Goal: Transaction & Acquisition: Purchase product/service

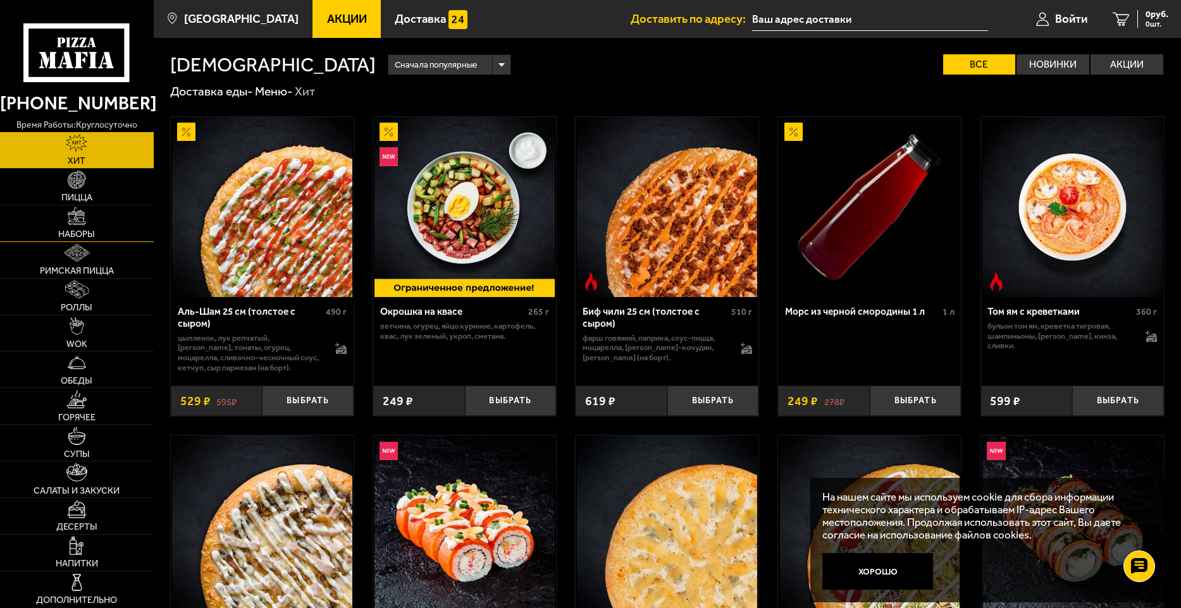
click at [83, 237] on span "Наборы" at bounding box center [76, 234] width 37 height 9
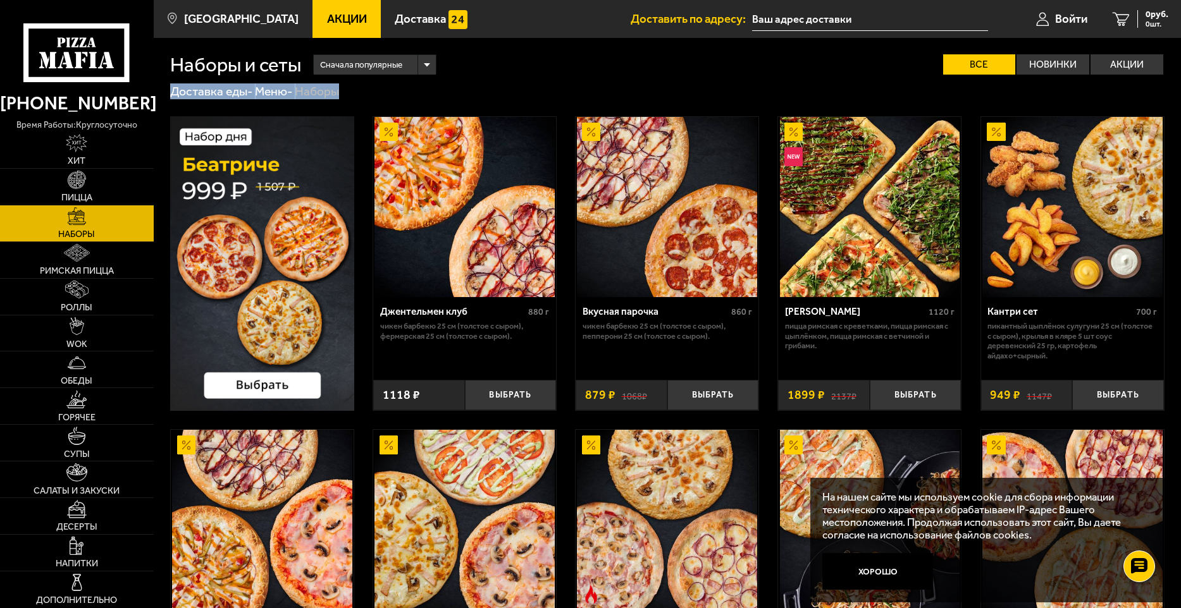
drag, startPoint x: 1179, startPoint y: 59, endPoint x: 1193, endPoint y: 97, distance: 40.4
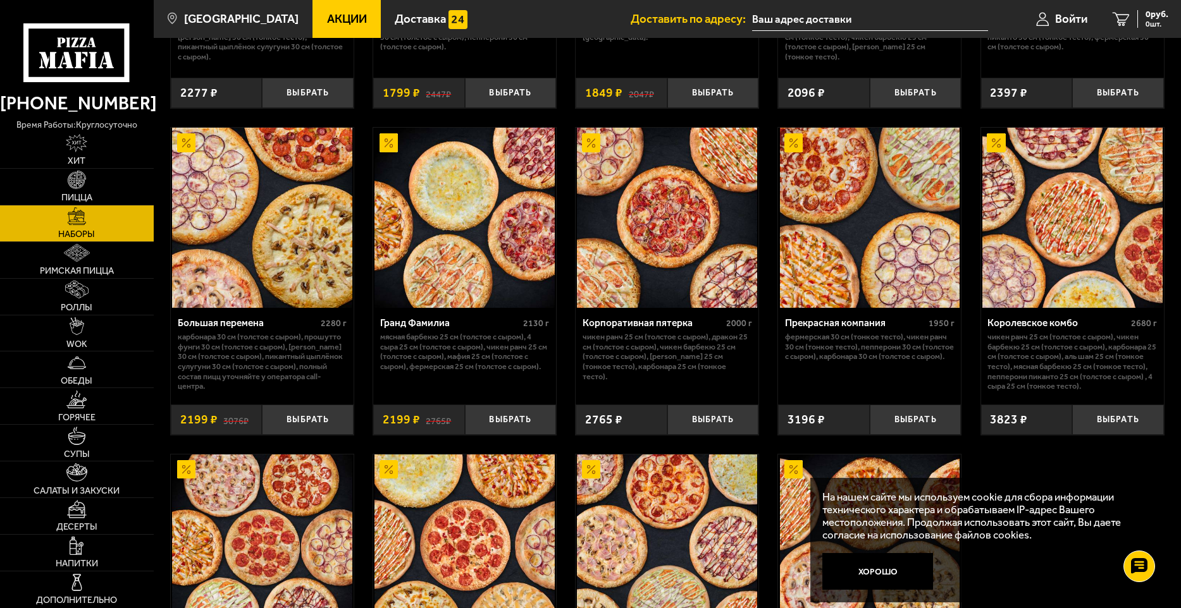
scroll to position [1518, 0]
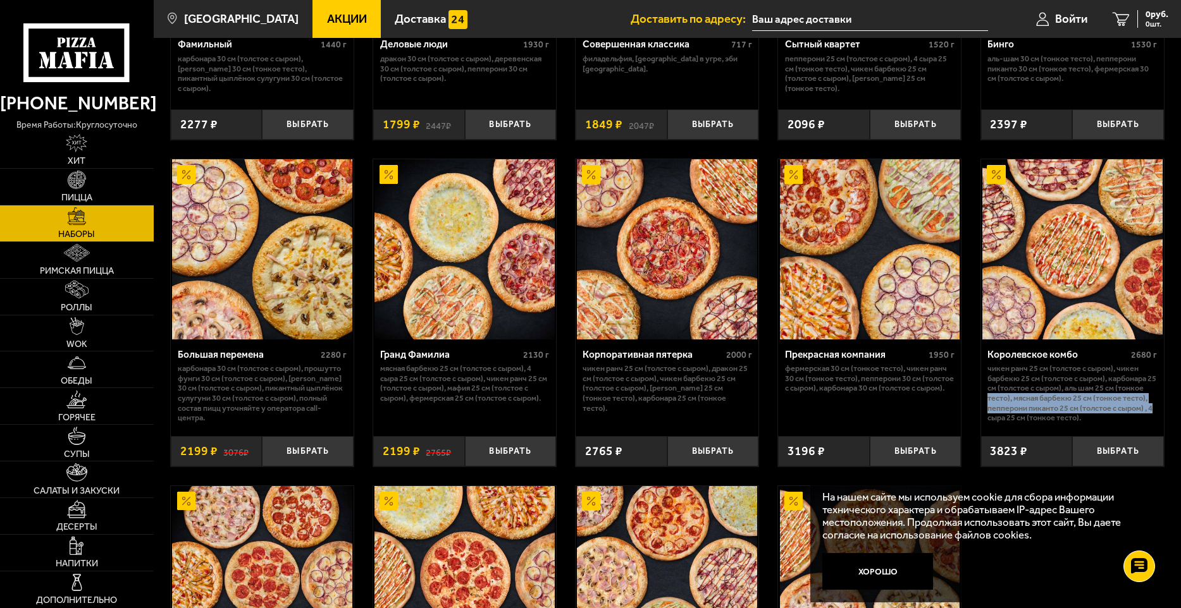
drag, startPoint x: 1182, startPoint y: 391, endPoint x: 1191, endPoint y: 415, distance: 25.2
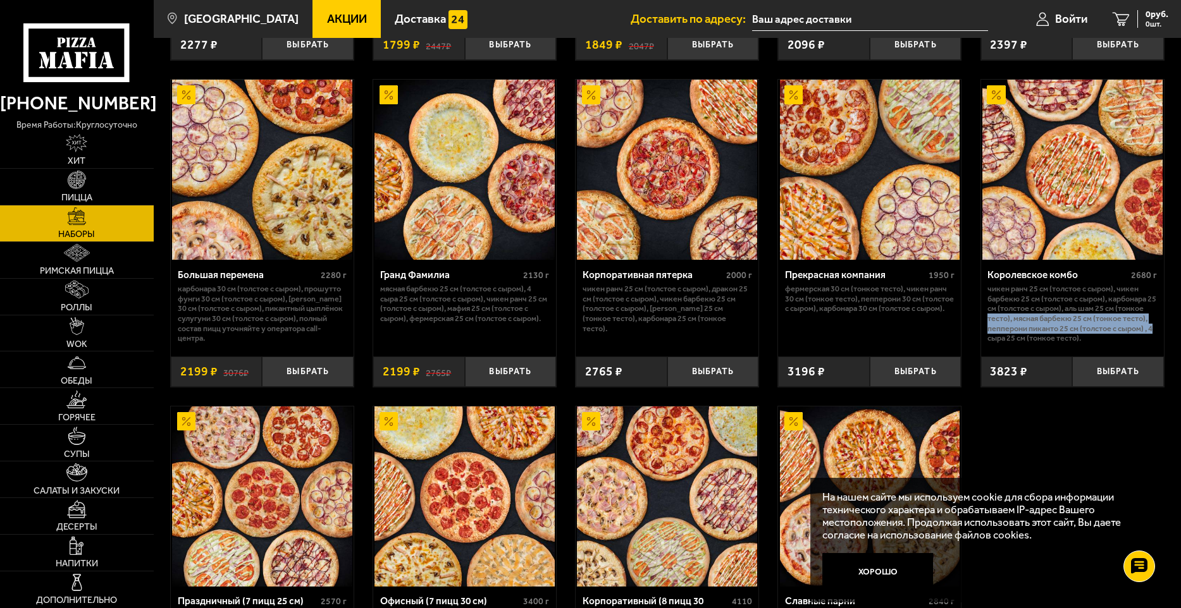
scroll to position [1592, 0]
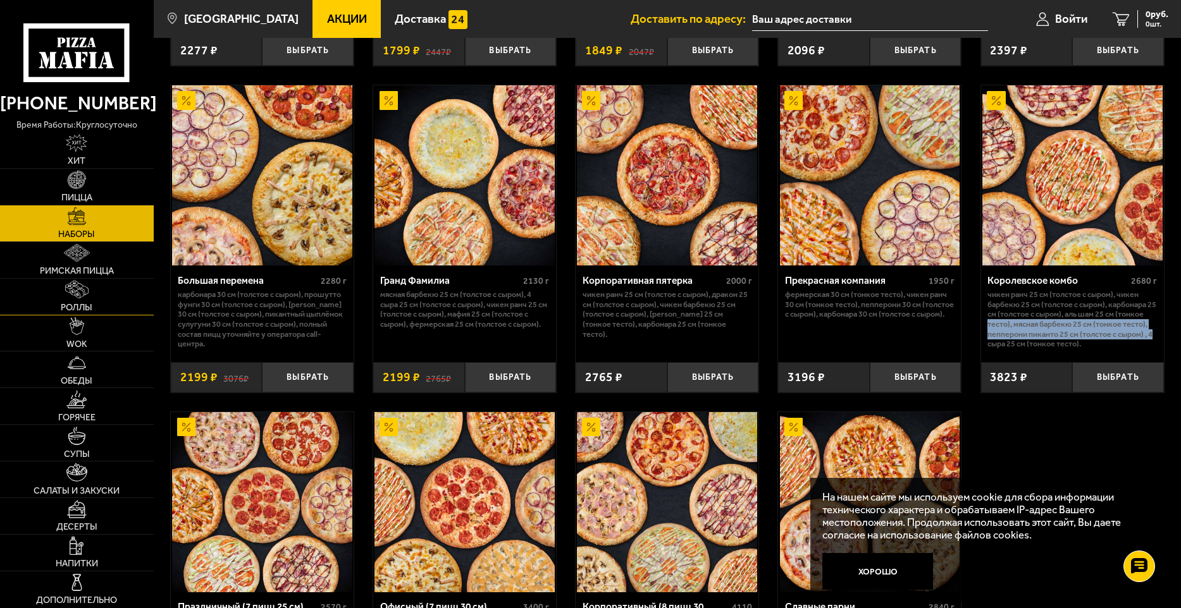
click at [63, 307] on span "Роллы" at bounding box center [77, 308] width 32 height 9
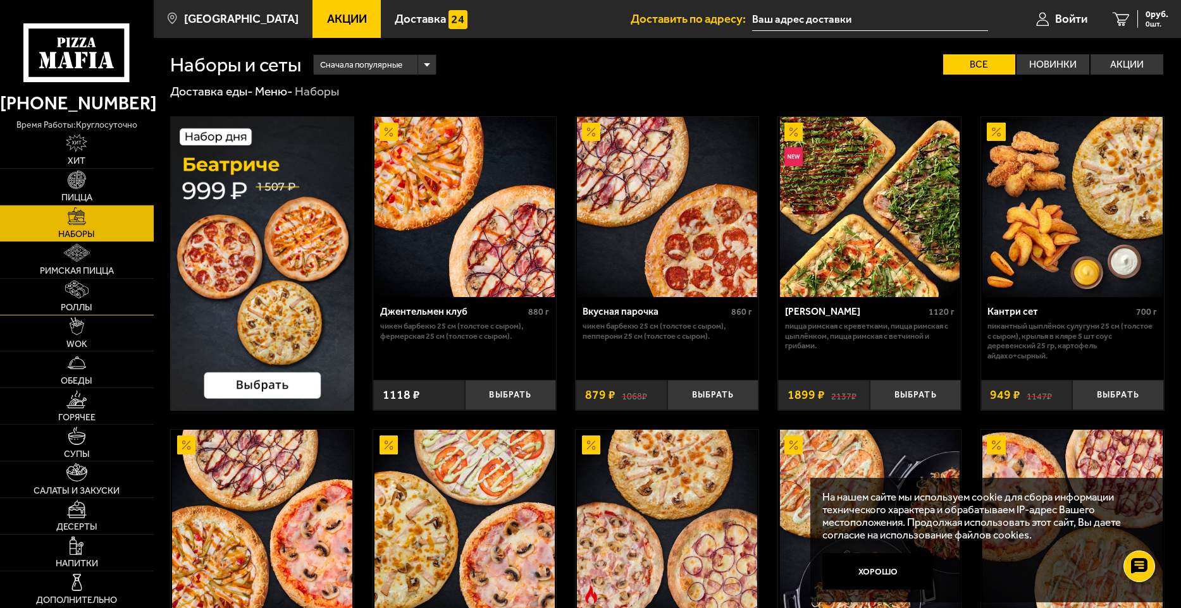
click at [63, 307] on span "Роллы" at bounding box center [77, 308] width 32 height 9
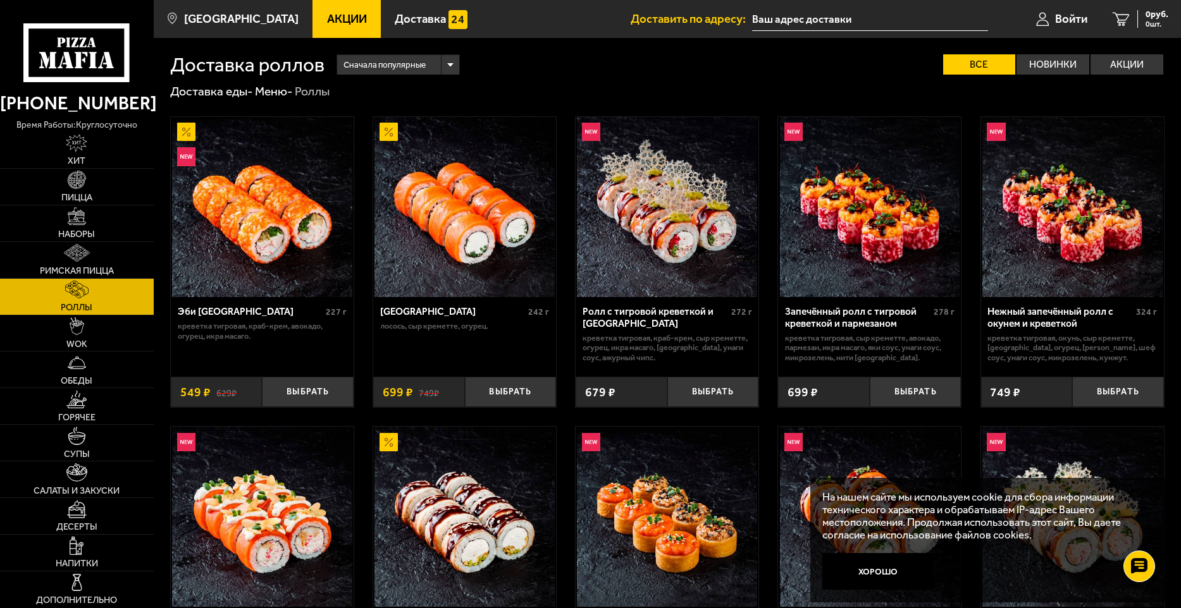
drag, startPoint x: 1180, startPoint y: 175, endPoint x: 1187, endPoint y: 202, distance: 28.7
